Goal: Information Seeking & Learning: Learn about a topic

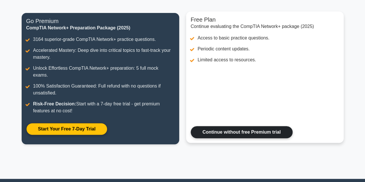
scroll to position [64, 0]
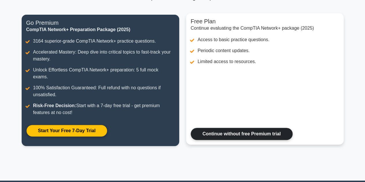
click at [243, 128] on link "Continue without free Premium trial" at bounding box center [242, 134] width 102 height 12
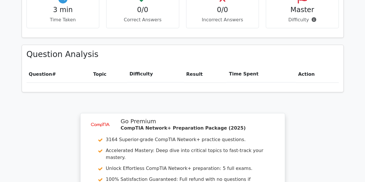
scroll to position [501, 0]
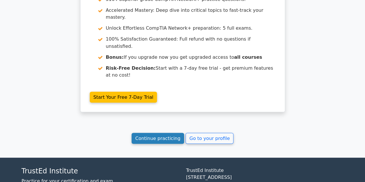
click at [171, 133] on link "Continue practicing" at bounding box center [158, 138] width 53 height 11
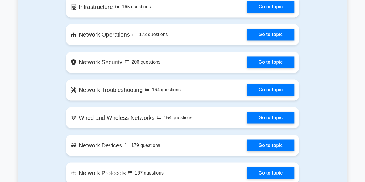
scroll to position [440, 0]
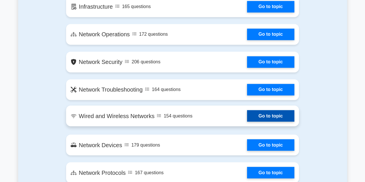
click at [267, 117] on link "Go to topic" at bounding box center [270, 116] width 47 height 12
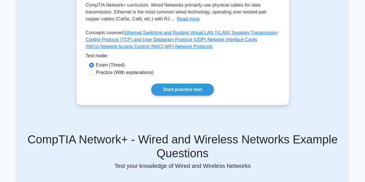
scroll to position [156, 0]
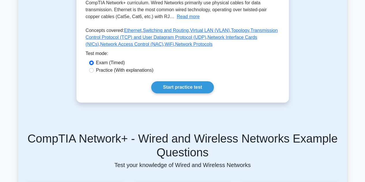
click at [93, 73] on div "Practice (With explanations)" at bounding box center [182, 70] width 187 height 7
click at [92, 72] on input "Practice (With explanations)" at bounding box center [91, 70] width 5 height 5
radio input "true"
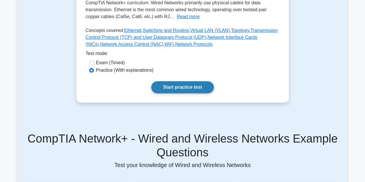
click at [195, 82] on link "Start practice test" at bounding box center [182, 87] width 63 height 12
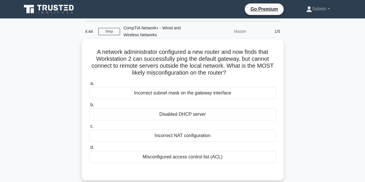
click at [185, 95] on div "Incorrect subnet mask on the gateway interface" at bounding box center [182, 93] width 187 height 12
click at [89, 86] on input "a. Incorrect subnet mask on the gateway interface" at bounding box center [89, 84] width 0 height 4
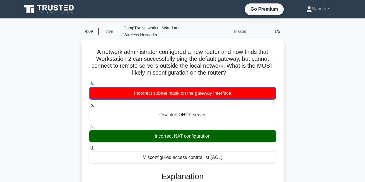
click at [185, 95] on div "Incorrect subnet mask on the gateway interface" at bounding box center [182, 93] width 187 height 13
click at [89, 86] on input "a. Incorrect subnet mask on the gateway interface" at bounding box center [89, 84] width 0 height 4
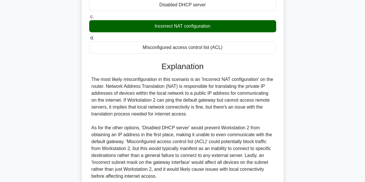
scroll to position [160, 0]
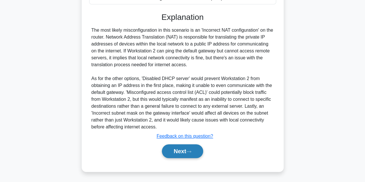
click at [194, 148] on button "Next" at bounding box center [182, 152] width 41 height 14
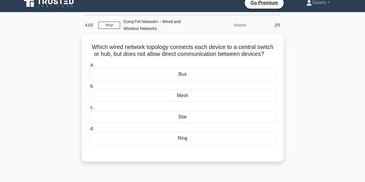
scroll to position [0, 0]
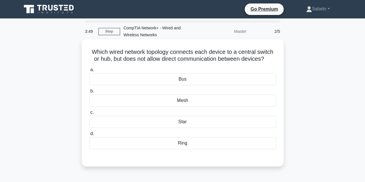
click at [175, 81] on div "Bus" at bounding box center [182, 79] width 187 height 12
click at [89, 72] on input "a. Bus" at bounding box center [89, 70] width 0 height 4
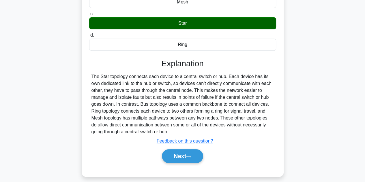
scroll to position [129, 0]
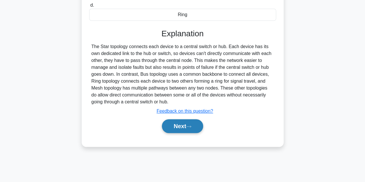
click at [189, 122] on button "Next" at bounding box center [182, 127] width 41 height 14
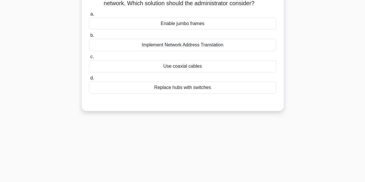
scroll to position [0, 0]
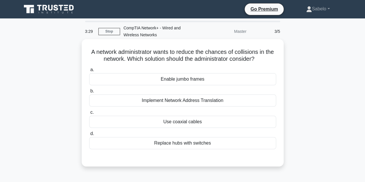
click at [175, 101] on div "Implement Network Address Translation" at bounding box center [182, 101] width 187 height 12
click at [89, 93] on input "b. Implement Network Address Translation" at bounding box center [89, 92] width 0 height 4
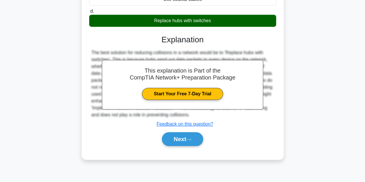
scroll to position [129, 0]
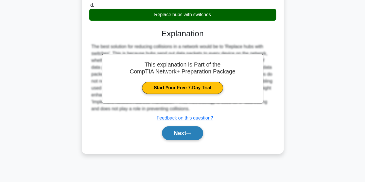
click at [185, 136] on button "Next" at bounding box center [182, 133] width 41 height 14
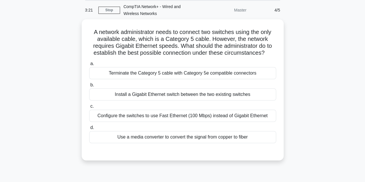
scroll to position [23, 0]
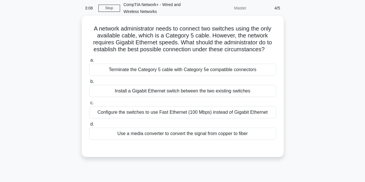
click at [179, 110] on div "Configure the switches to use Fast Ethernet (100 Mbps) instead of Gigabit Ether…" at bounding box center [182, 113] width 187 height 12
click at [89, 105] on input "c. Configure the switches to use Fast Ethernet (100 Mbps) instead of Gigabit Et…" at bounding box center [89, 103] width 0 height 4
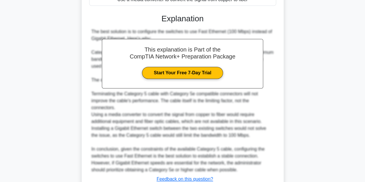
scroll to position [200, 0]
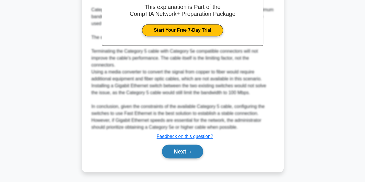
click at [184, 157] on button "Next" at bounding box center [182, 152] width 41 height 14
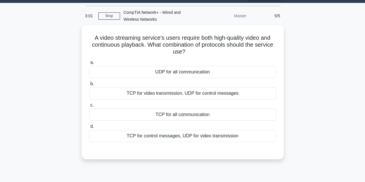
scroll to position [16, 0]
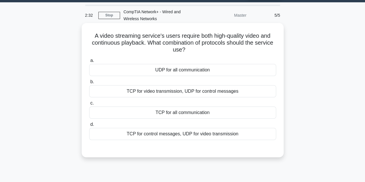
click at [210, 137] on div "TCP for control messages, UDP for video transmission" at bounding box center [182, 134] width 187 height 12
click at [89, 127] on input "d. TCP for control messages, UDP for video transmission" at bounding box center [89, 125] width 0 height 4
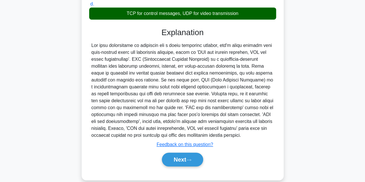
scroll to position [137, 0]
